Goal: Task Accomplishment & Management: Use online tool/utility

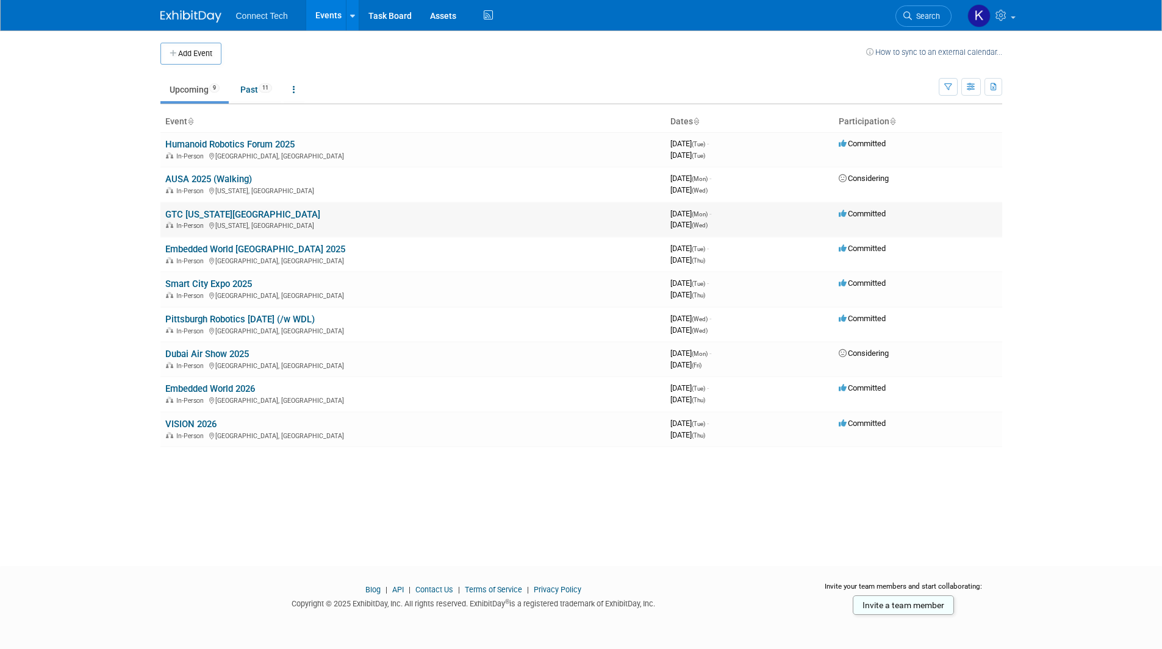
click at [229, 215] on link "GTC [US_STATE][GEOGRAPHIC_DATA]" at bounding box center [242, 214] width 155 height 11
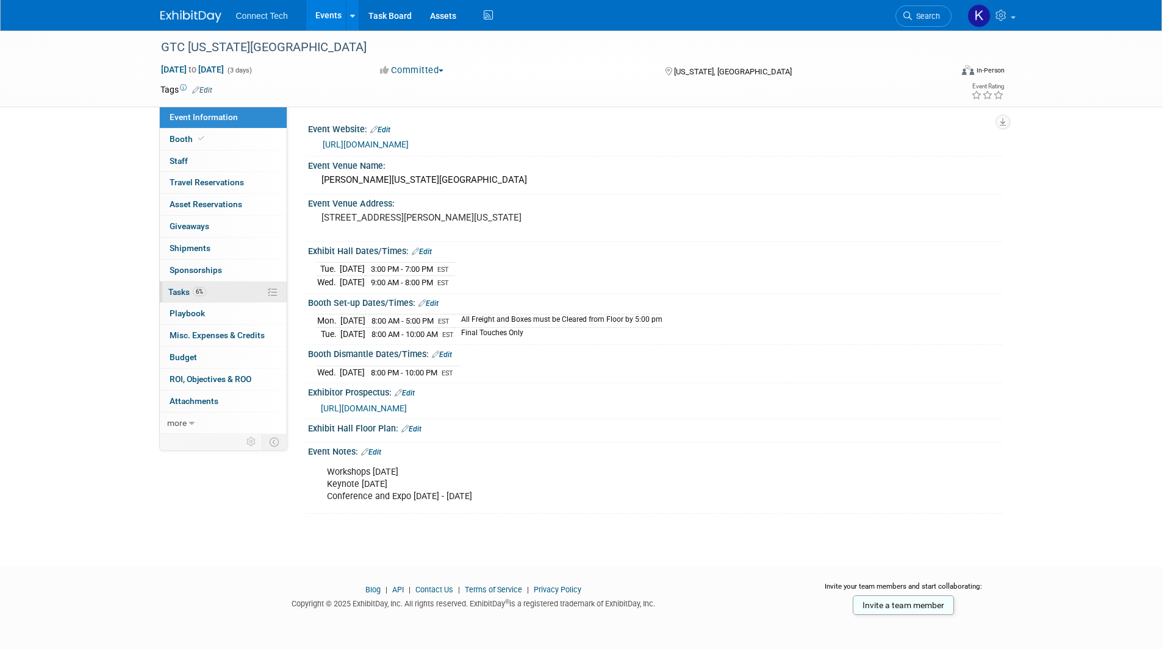
click at [236, 285] on link "6% Tasks 6%" at bounding box center [223, 292] width 127 height 21
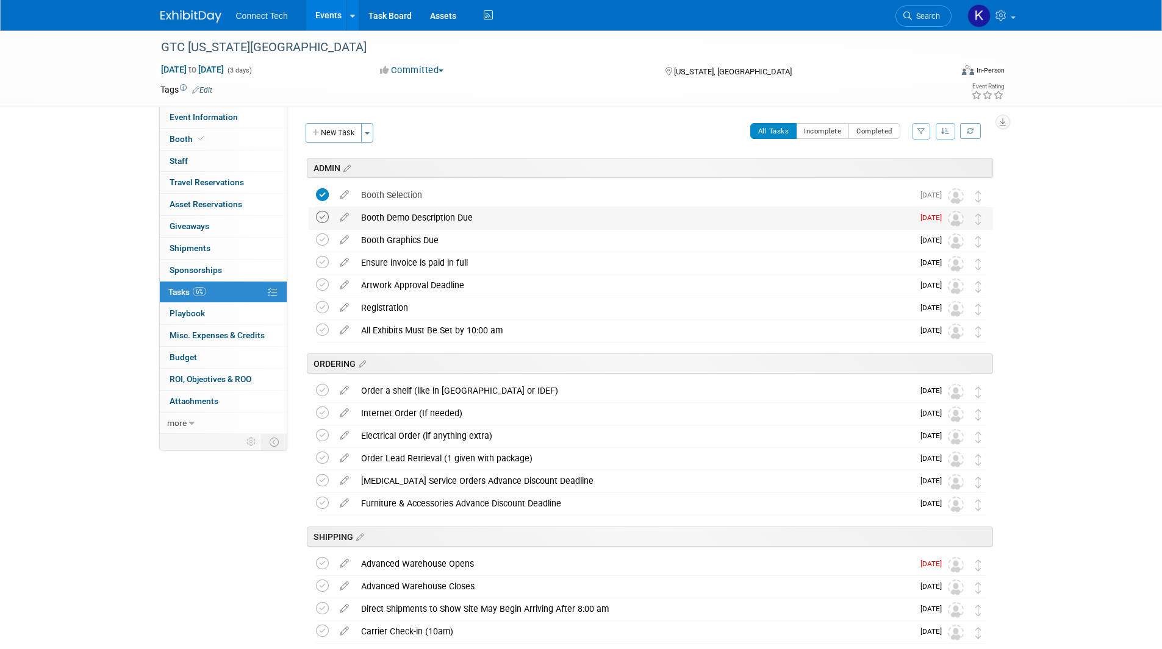
click at [318, 216] on icon at bounding box center [322, 217] width 13 height 13
click at [324, 237] on icon at bounding box center [322, 240] width 13 height 13
click at [323, 262] on icon at bounding box center [322, 262] width 13 height 13
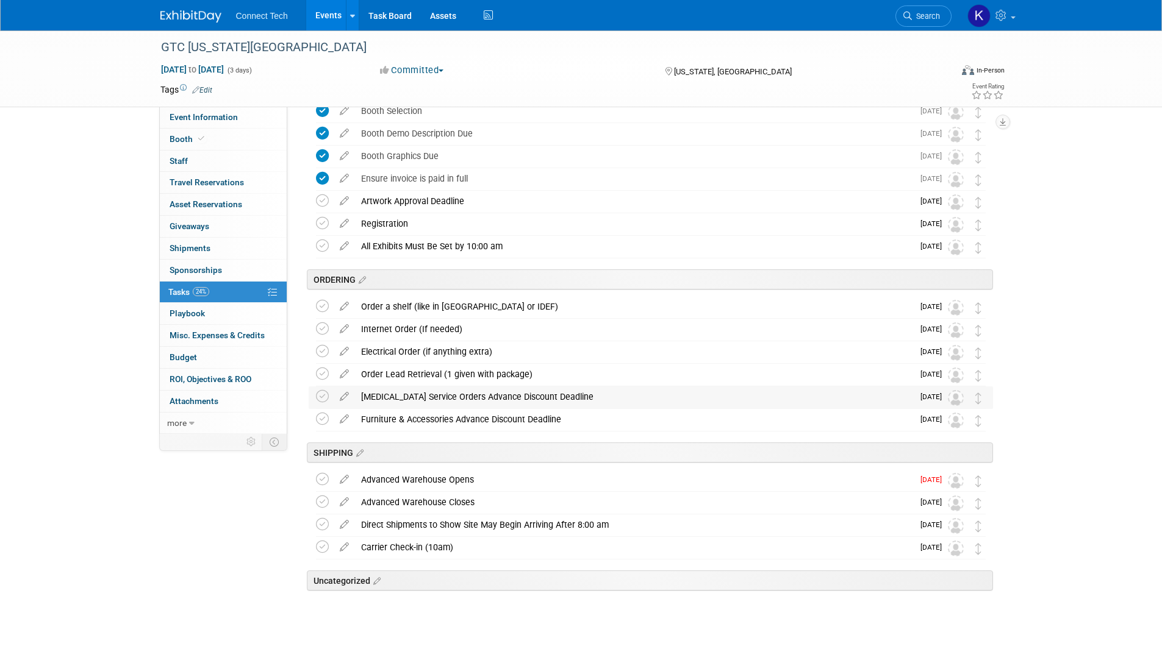
scroll to position [107, 0]
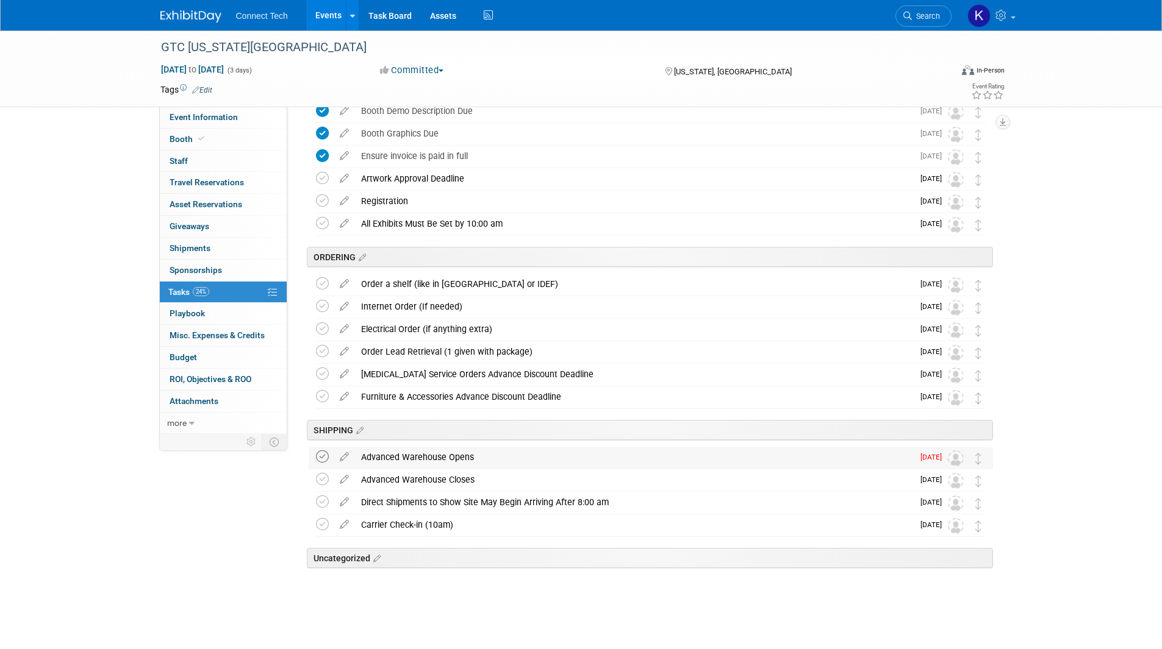
click at [324, 457] on icon at bounding box center [322, 457] width 13 height 13
click at [246, 122] on link "Event Information" at bounding box center [223, 117] width 127 height 21
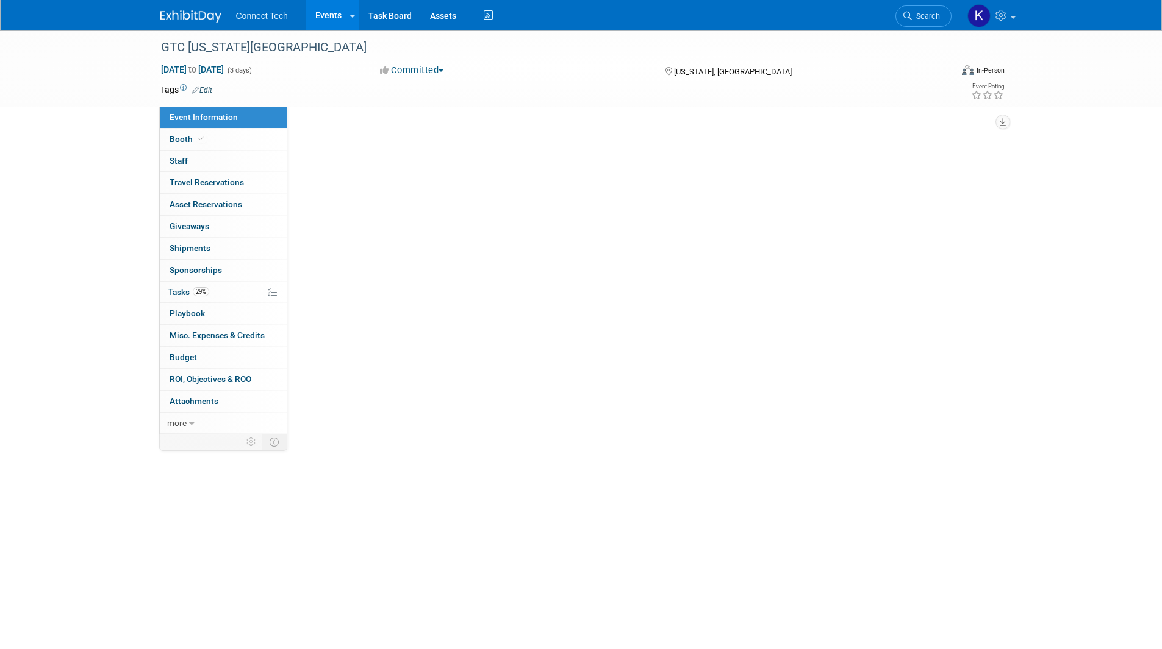
scroll to position [0, 0]
